Goal: Task Accomplishment & Management: Use online tool/utility

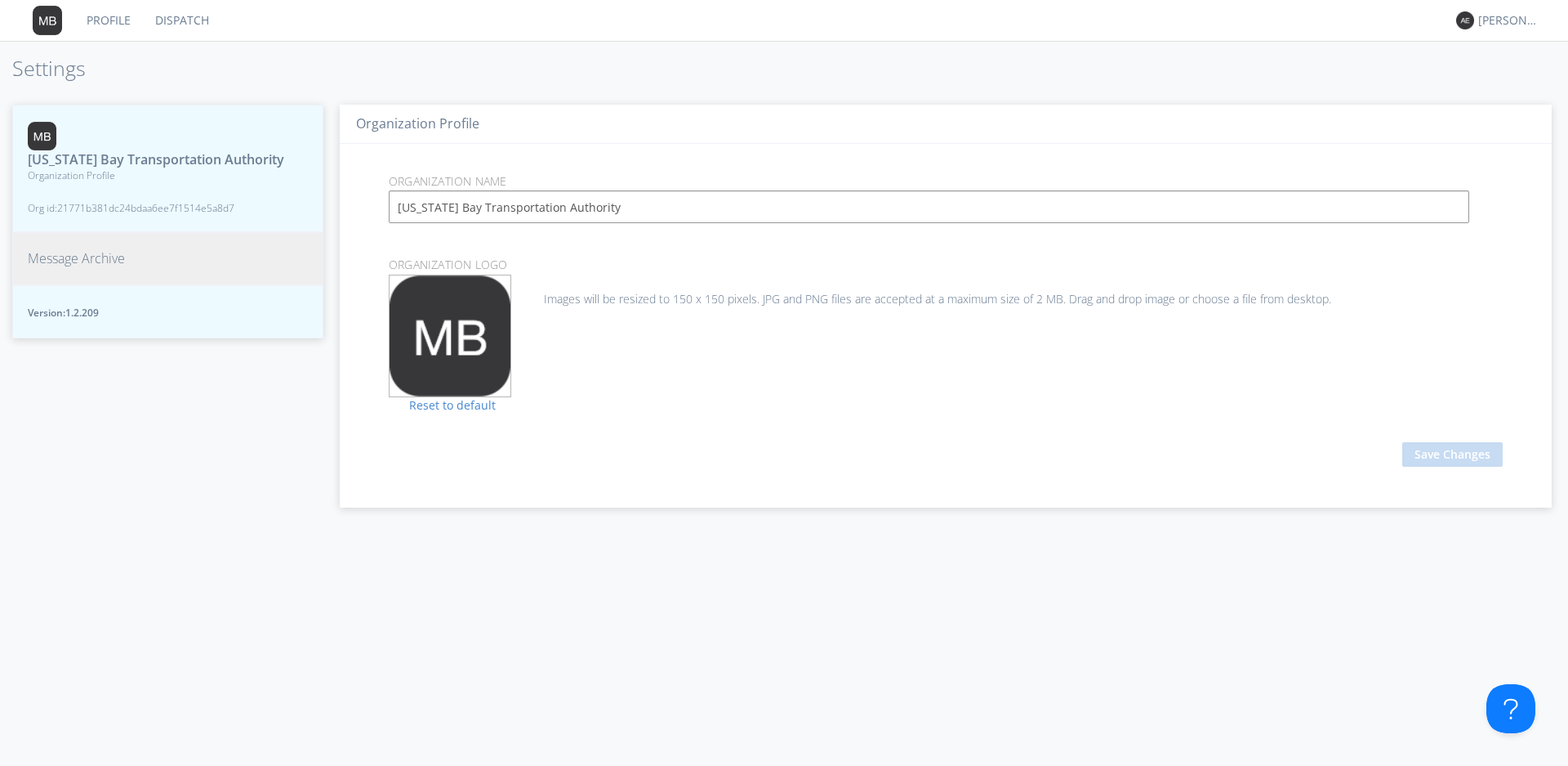
click at [95, 268] on span "Message Archive" at bounding box center [76, 259] width 97 height 19
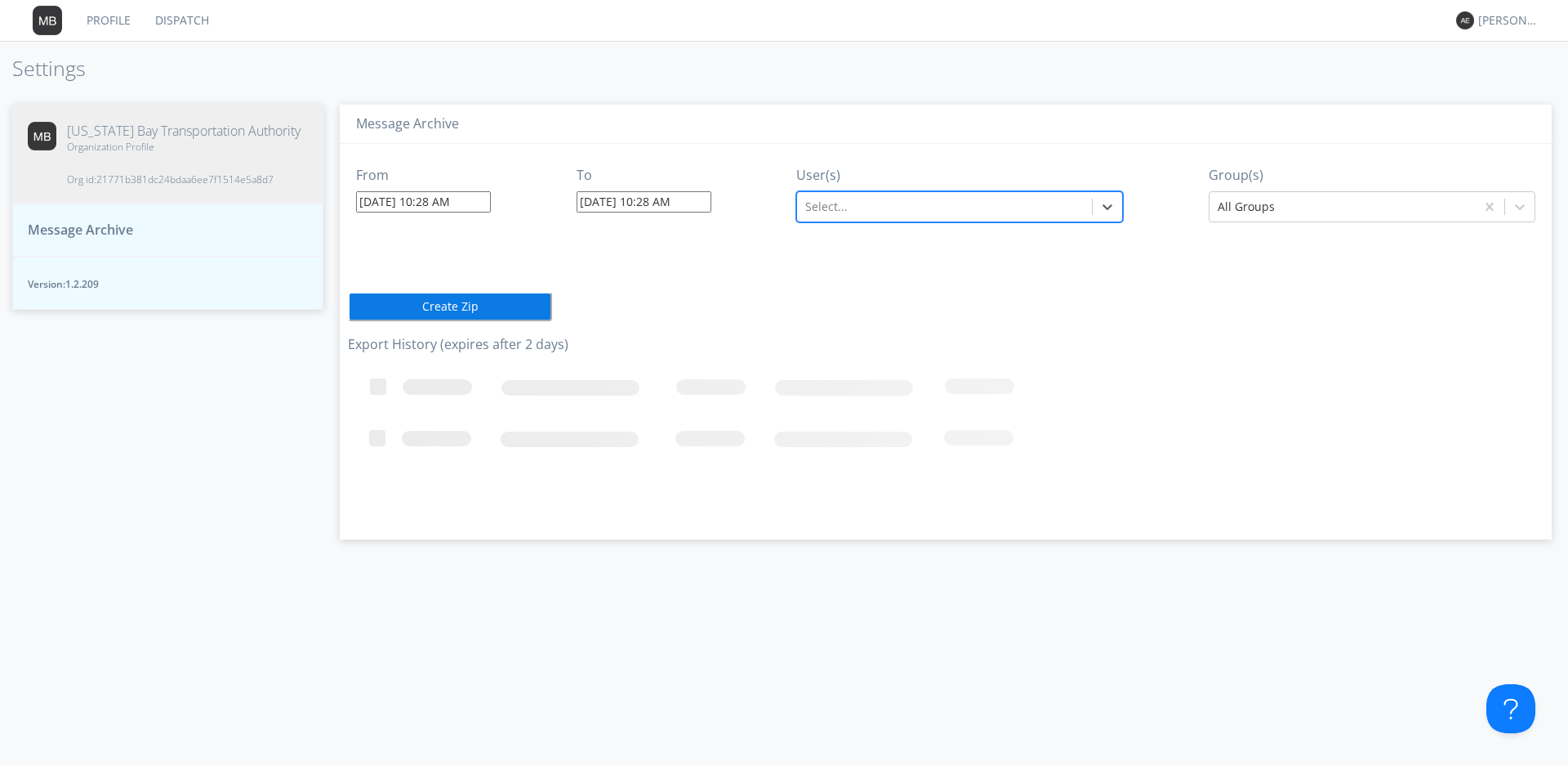
click at [941, 209] on div at bounding box center [944, 207] width 279 height 19
type input "2777"
click at [893, 255] on div "V2777" at bounding box center [960, 246] width 327 height 30
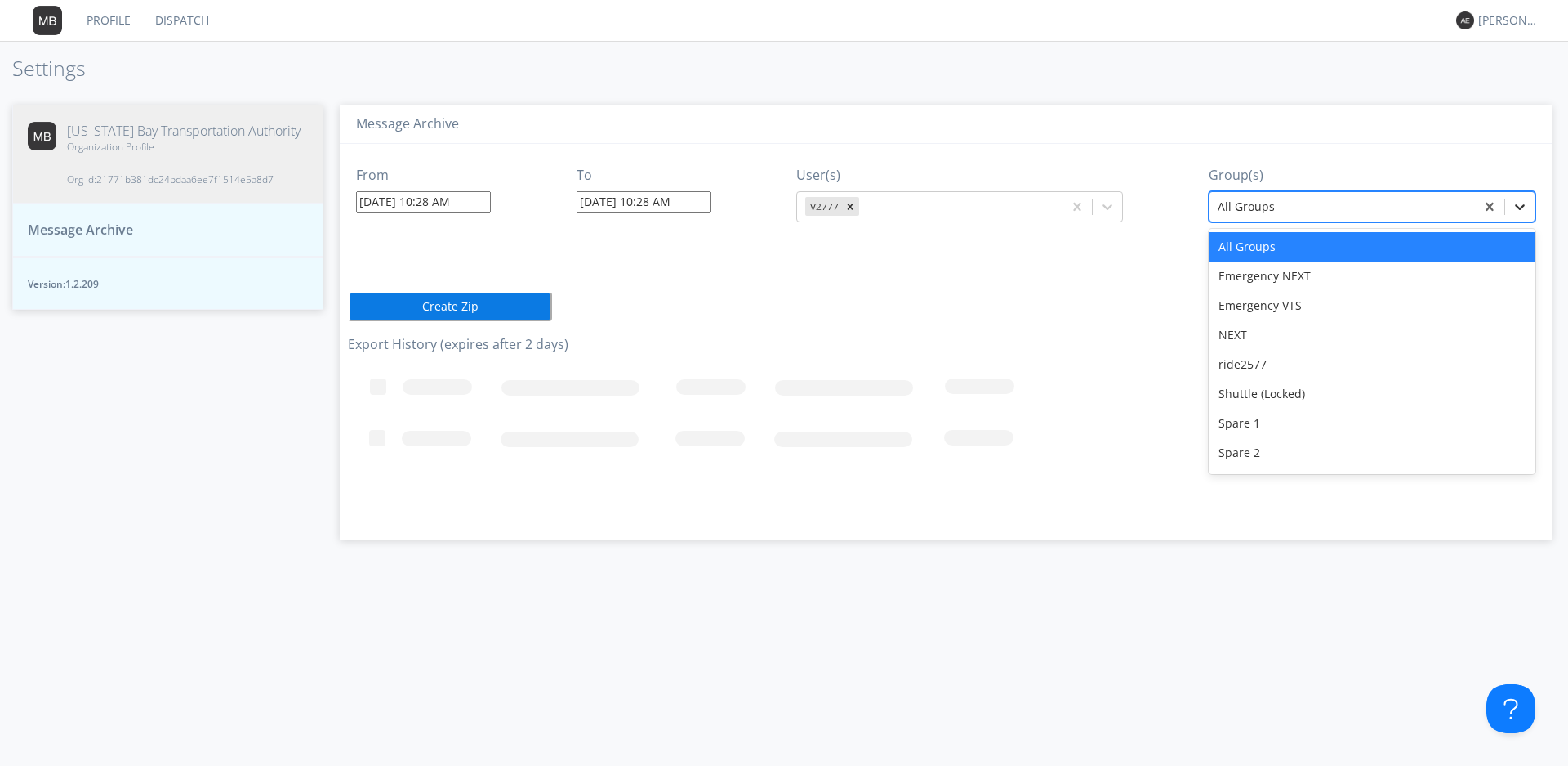
click at [1517, 209] on icon at bounding box center [1520, 207] width 16 height 16
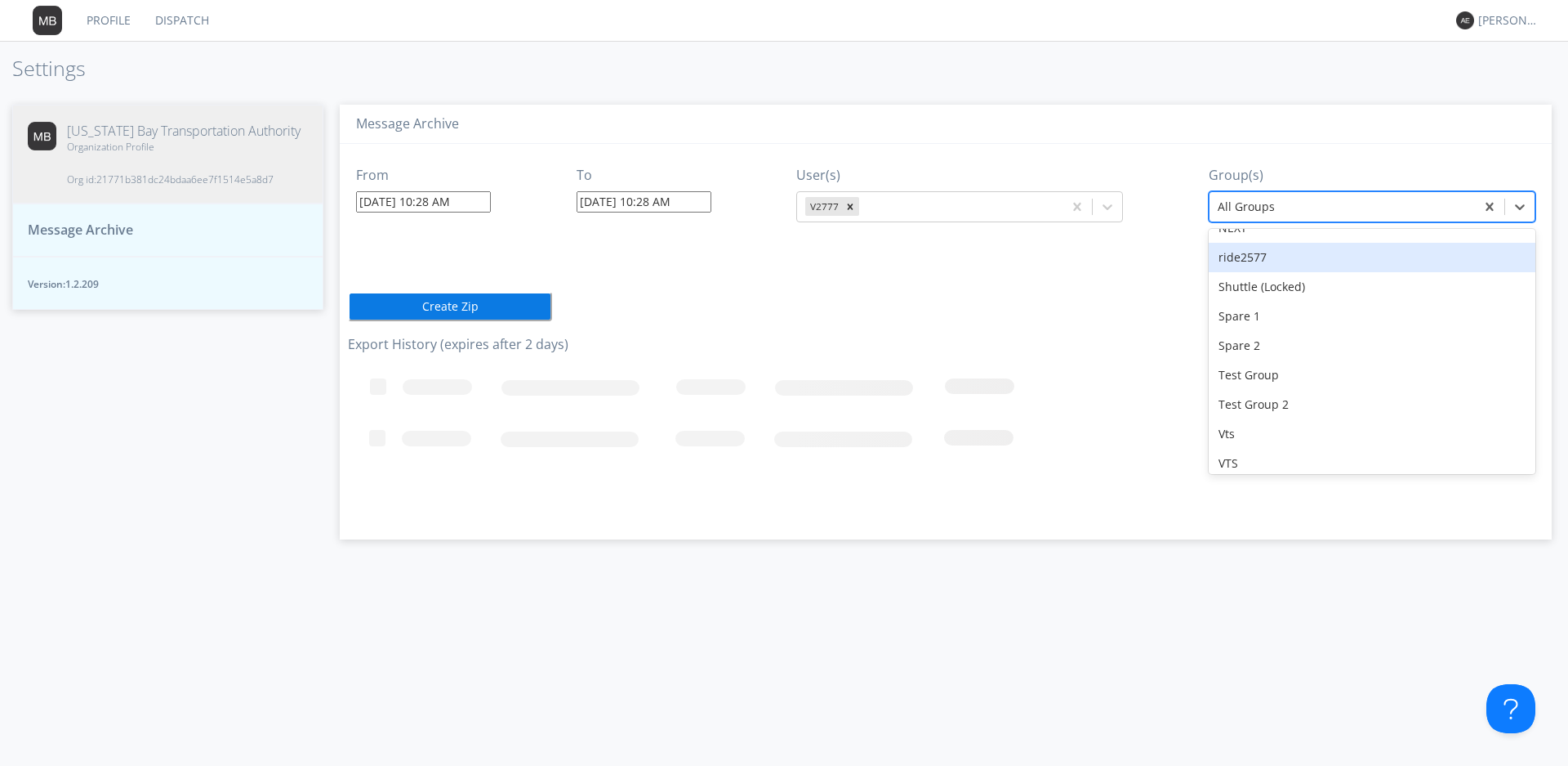
scroll to position [144, 0]
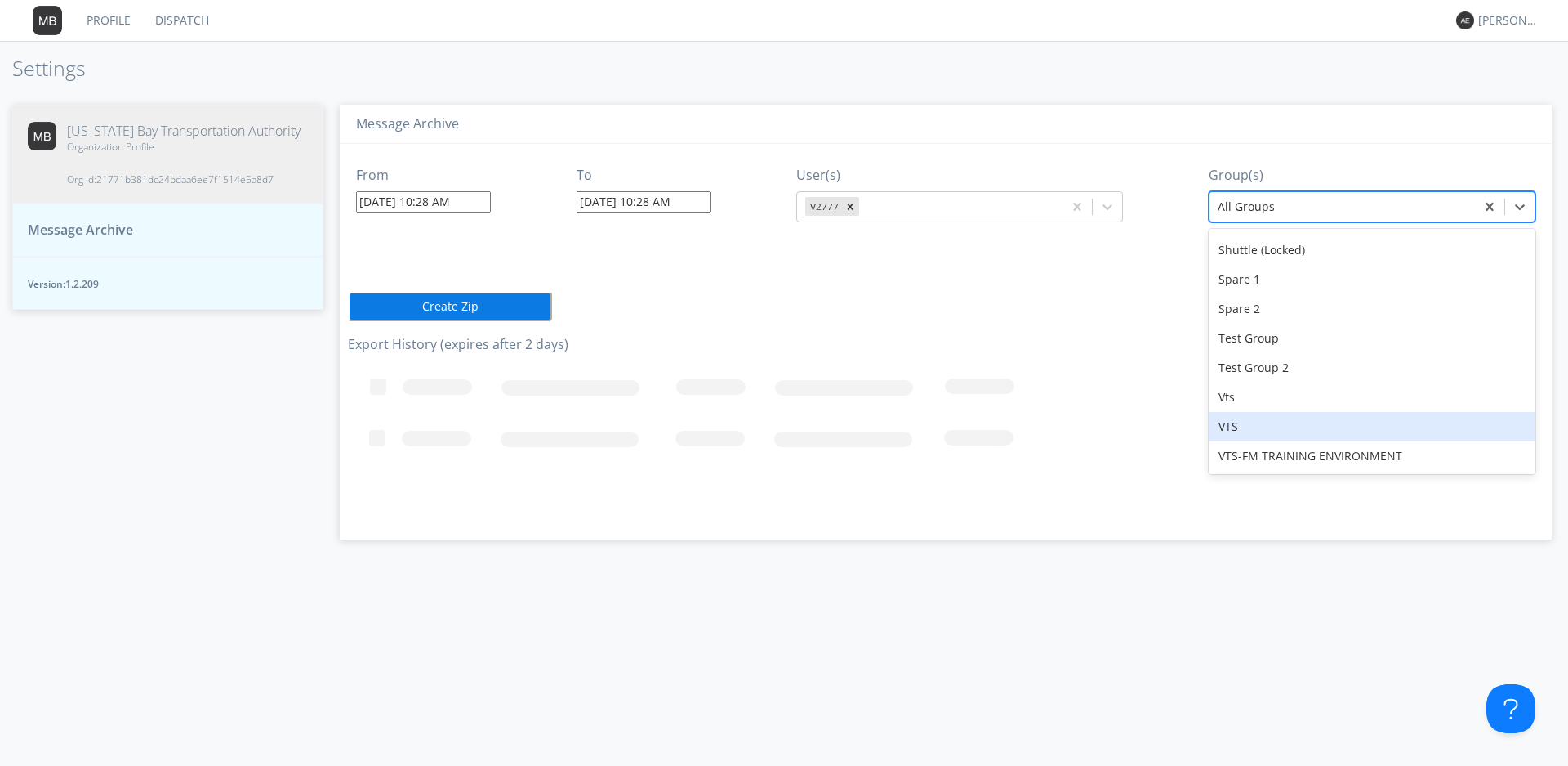
click at [1269, 423] on div "VTS" at bounding box center [1372, 427] width 327 height 30
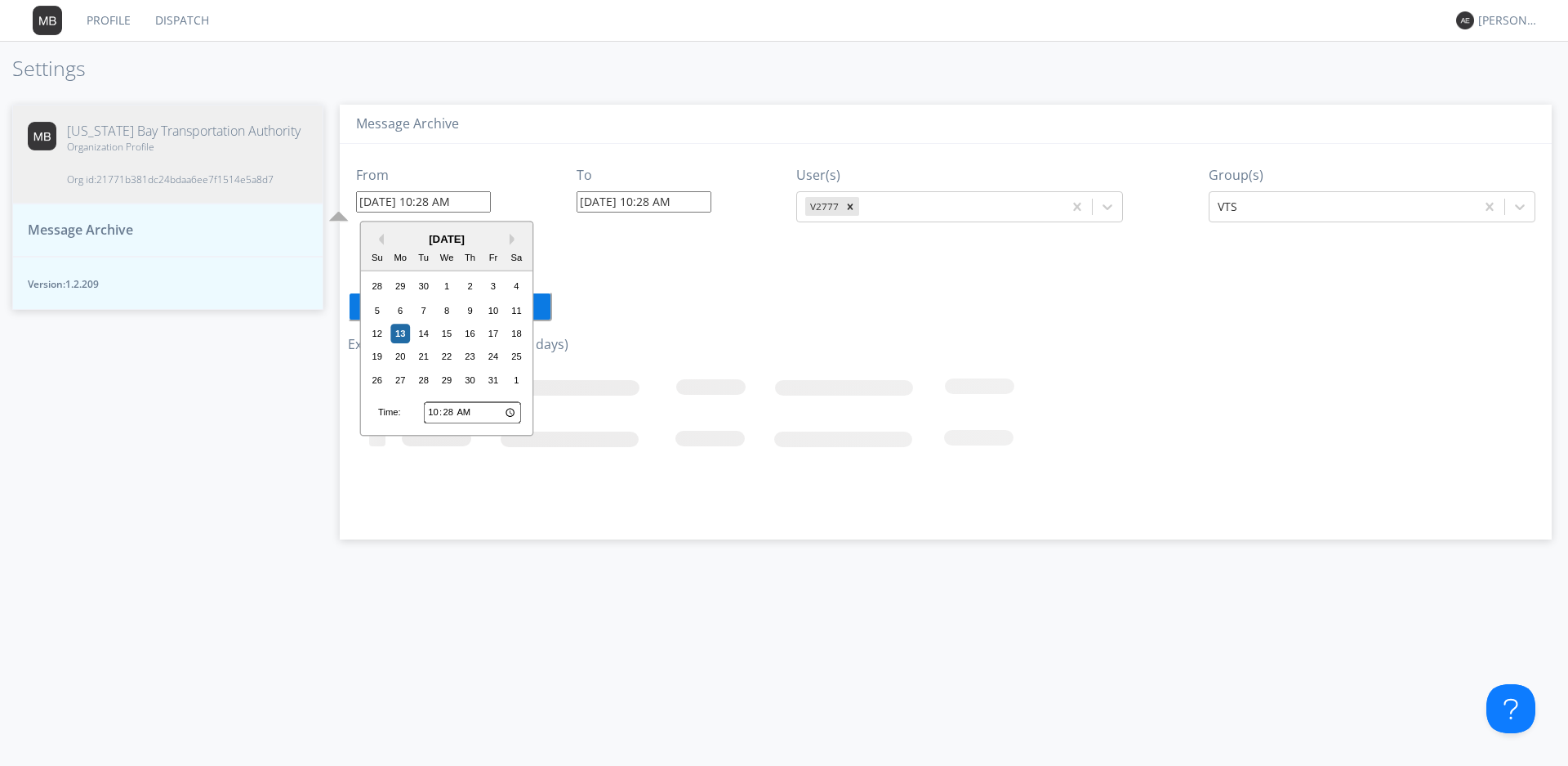
click at [399, 201] on input "[DATE] 10:28 AM" at bounding box center [424, 202] width 135 height 21
click at [517, 312] on div "11" at bounding box center [517, 310] width 19 height 19
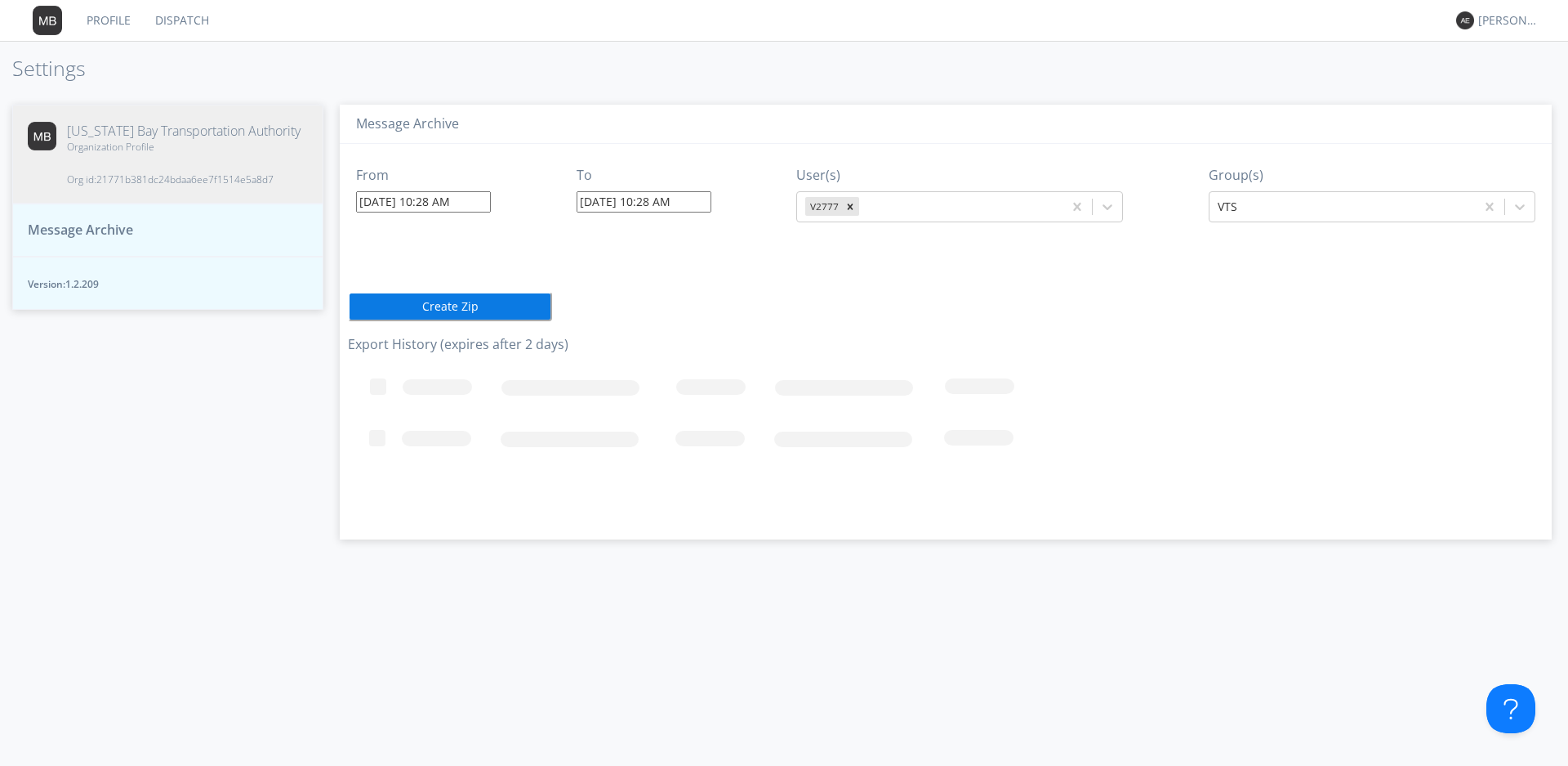
click at [436, 201] on input "[DATE] 10:28 AM" at bounding box center [424, 202] width 135 height 21
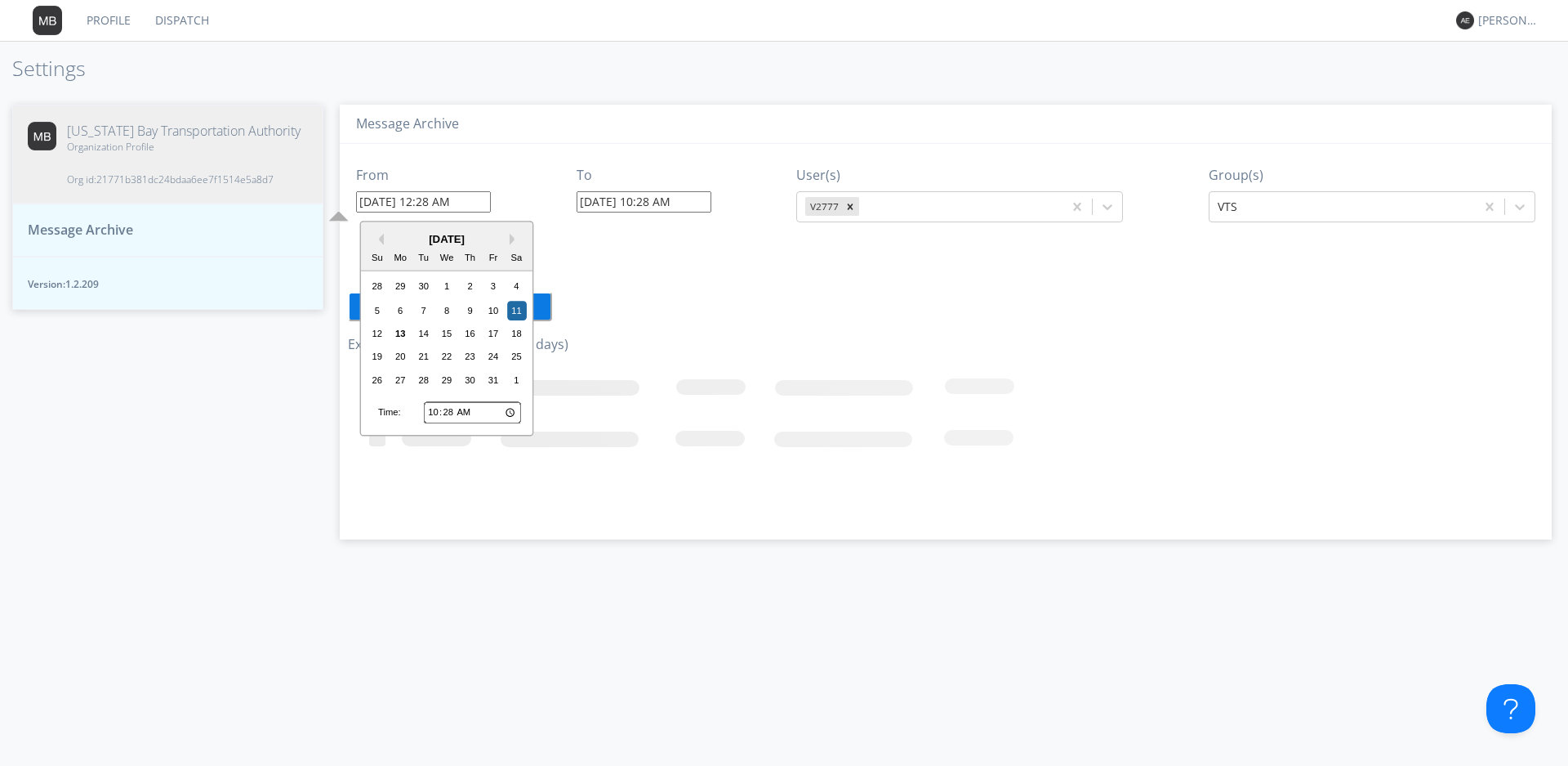
click at [450, 200] on input "[DATE] 12:28 AM" at bounding box center [424, 202] width 135 height 21
click at [435, 196] on input "[DATE] 12:50 AM" at bounding box center [424, 202] width 135 height 21
click at [453, 201] on input "[DATE] 11:50 AM" at bounding box center [424, 202] width 135 height 21
type input "[DATE] 11:5 AM"
type input "[DATE] 10:29 AM"
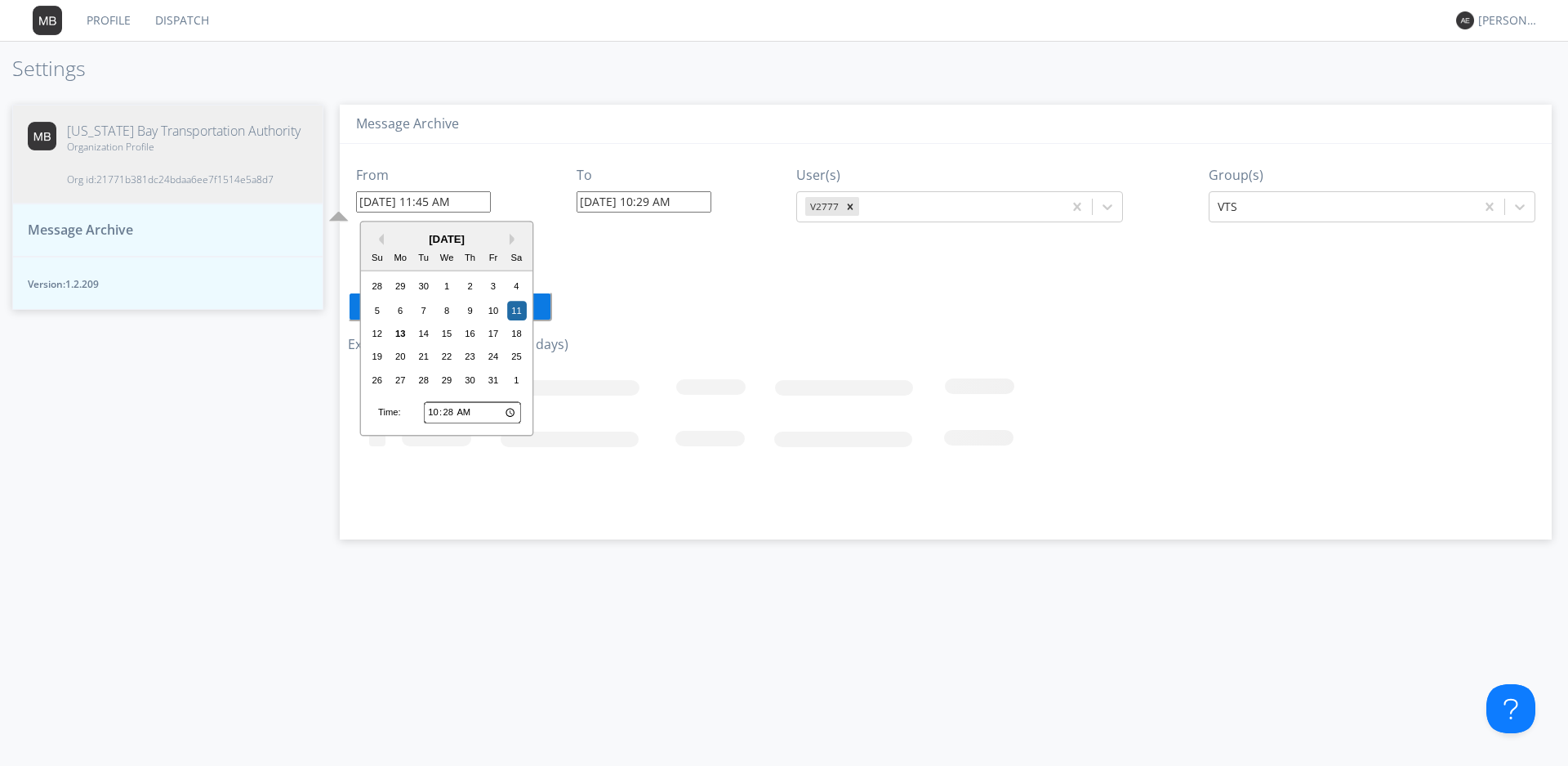
type input "[DATE] 11:45 AM"
click at [613, 199] on input "[DATE] 10:29 AM" at bounding box center [644, 202] width 135 height 21
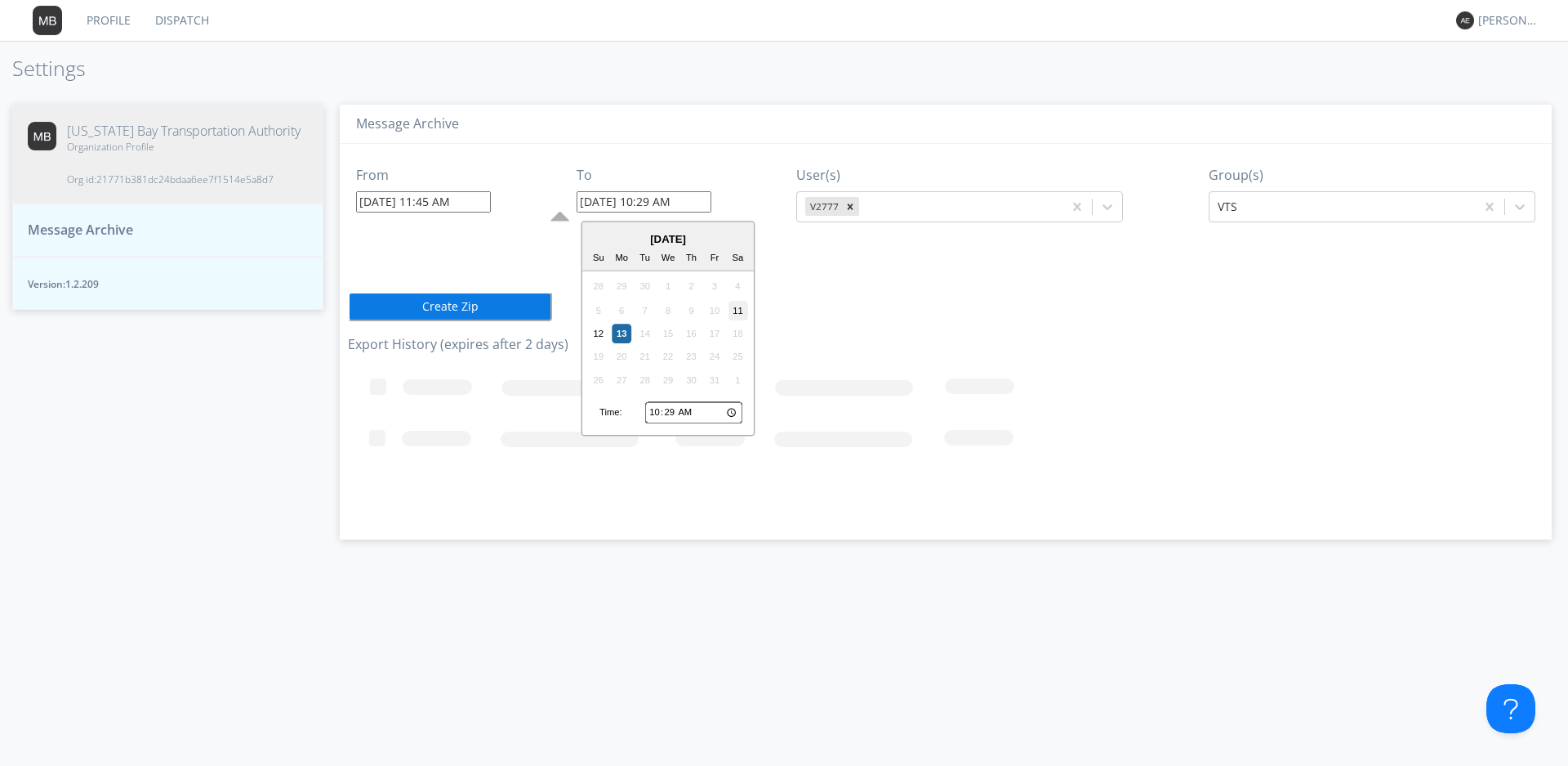
click at [739, 318] on div "11" at bounding box center [738, 310] width 19 height 19
drag, startPoint x: 657, startPoint y: 201, endPoint x: 647, endPoint y: 208, distance: 12.2
click at [647, 208] on input "[DATE] 10:29 AM" at bounding box center [644, 202] width 135 height 21
click at [696, 200] on input "[DATE] 12:29 AM" at bounding box center [644, 202] width 135 height 21
type input "[DATE] 12:29 PM"
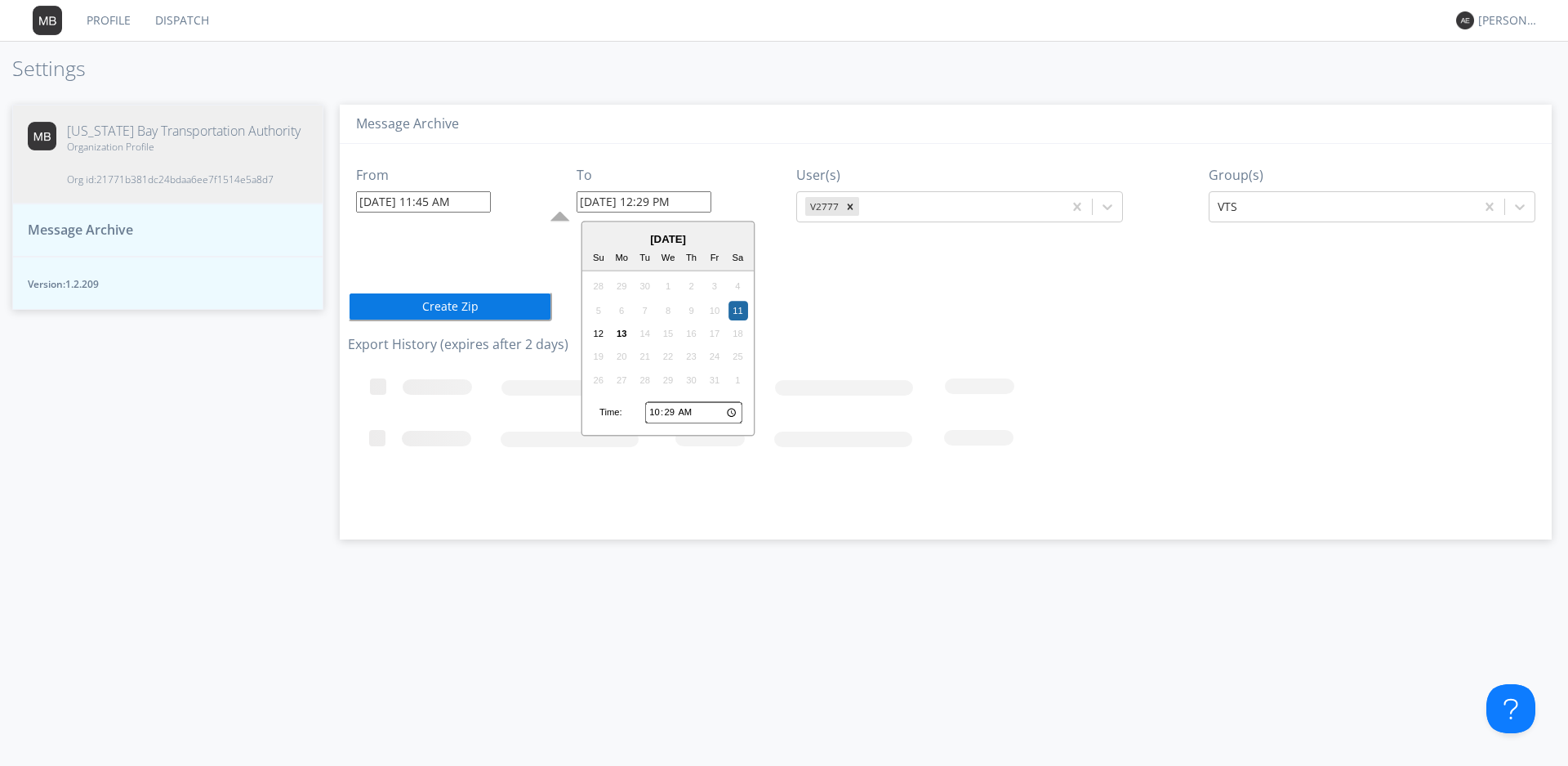
click at [603, 125] on h3 "Message Archive" at bounding box center [946, 124] width 1180 height 14
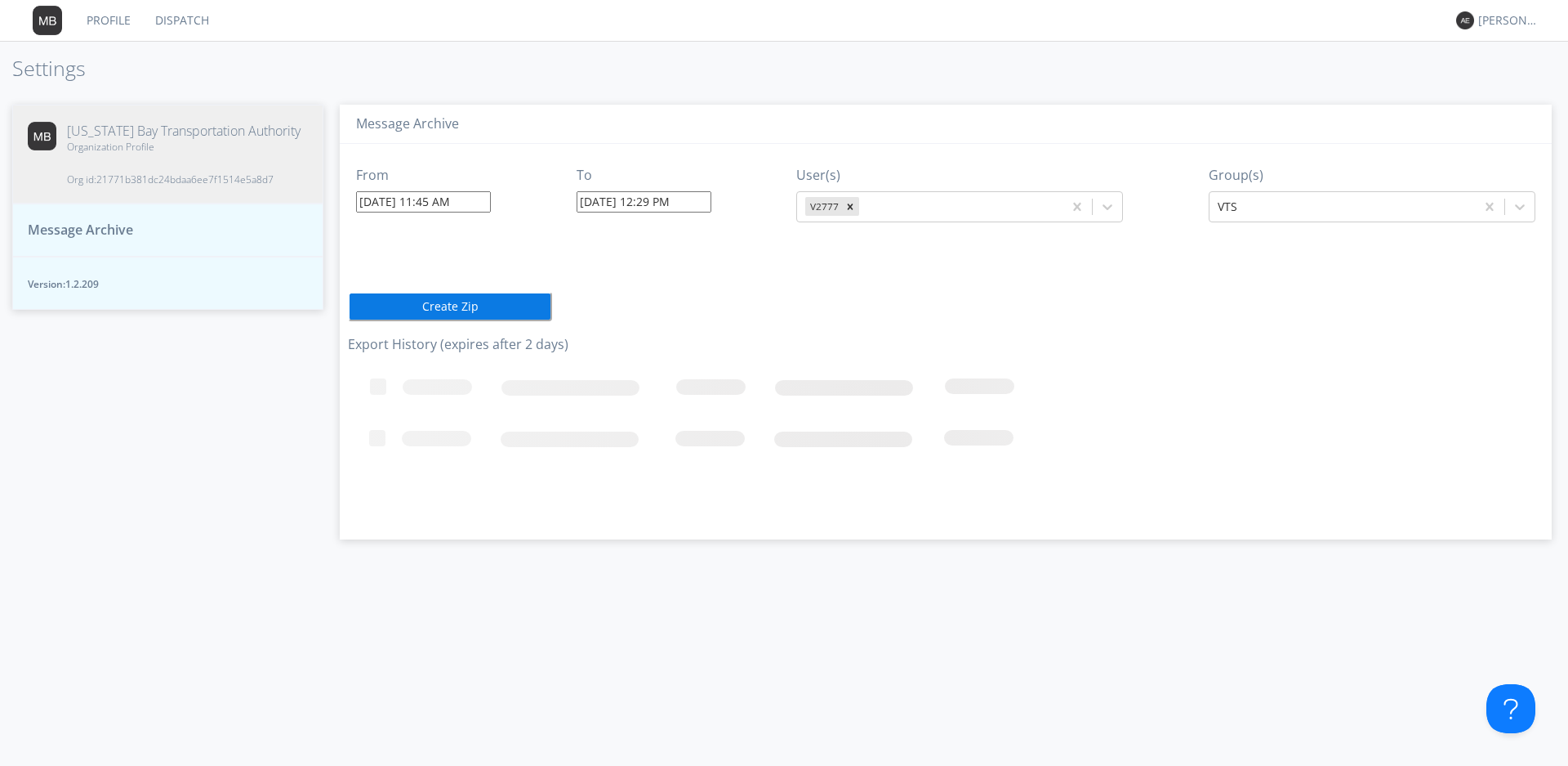
click at [430, 309] on button "Create Zip" at bounding box center [450, 307] width 205 height 30
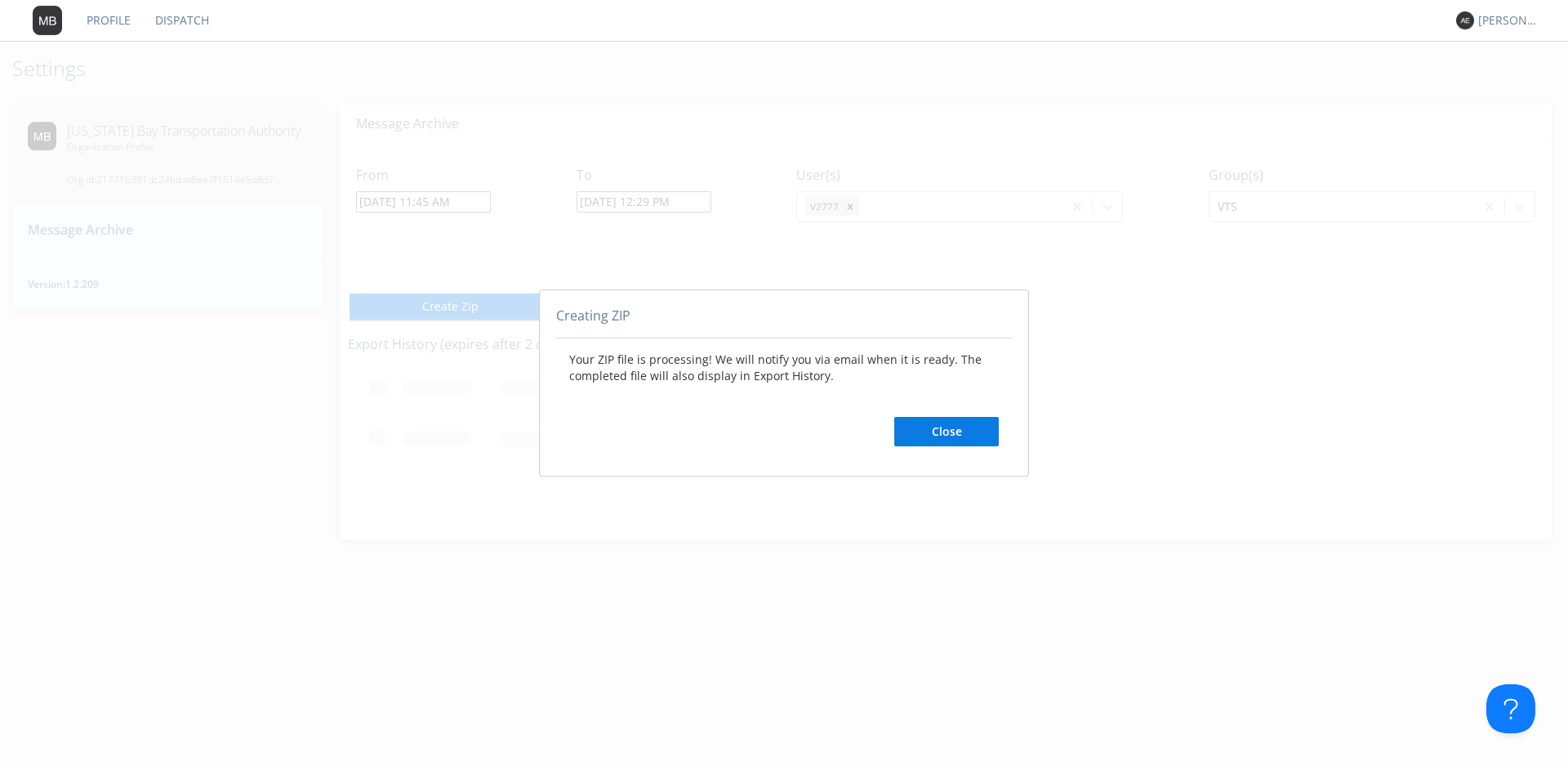
click at [923, 427] on button "Close" at bounding box center [946, 432] width 105 height 30
